Goal: Find specific page/section

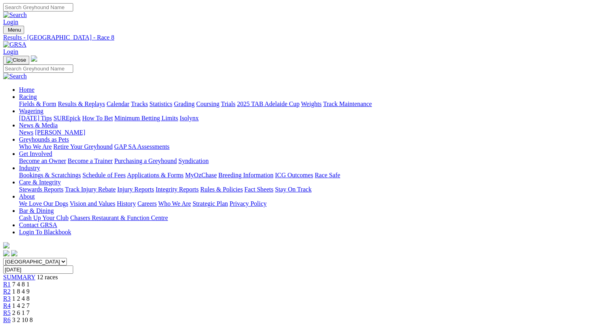
click at [32, 100] on link "Fields & Form" at bounding box center [37, 103] width 37 height 7
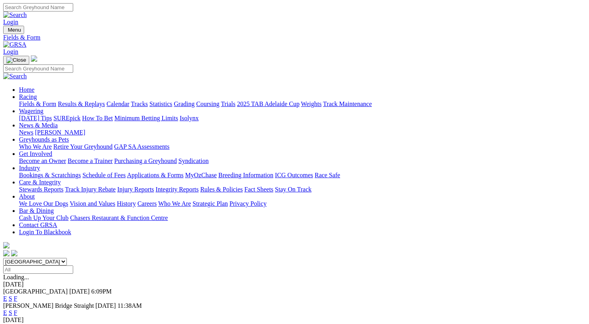
scroll to position [131, 0]
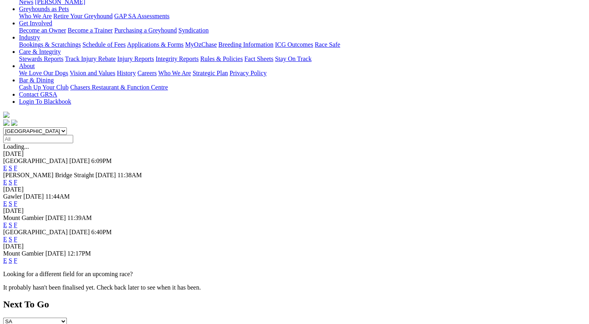
click at [17, 257] on link "F" at bounding box center [16, 260] width 4 height 7
